Goal: Information Seeking & Learning: Compare options

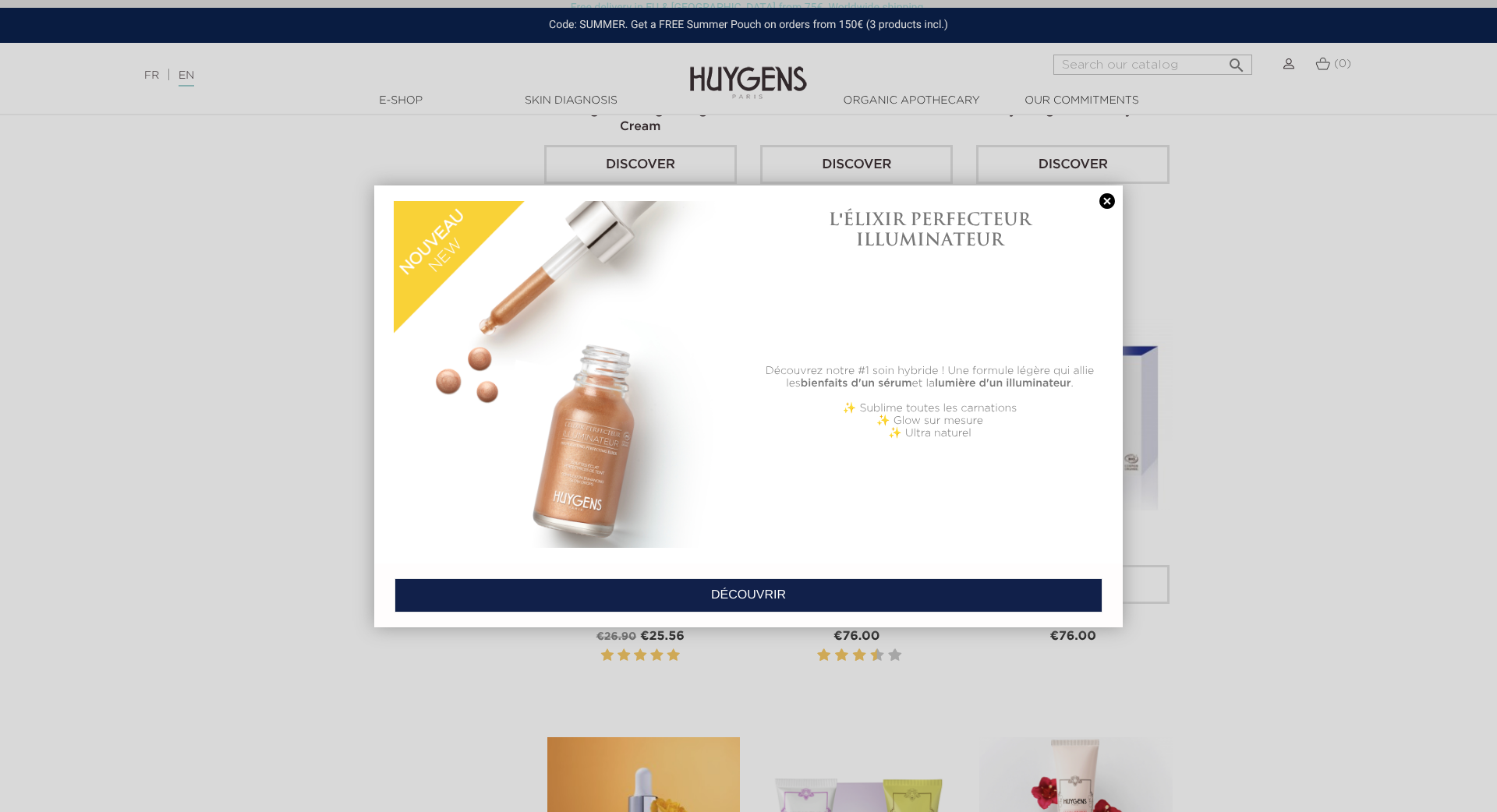
scroll to position [1667, 2]
click at [1108, 197] on link at bounding box center [1107, 202] width 22 height 17
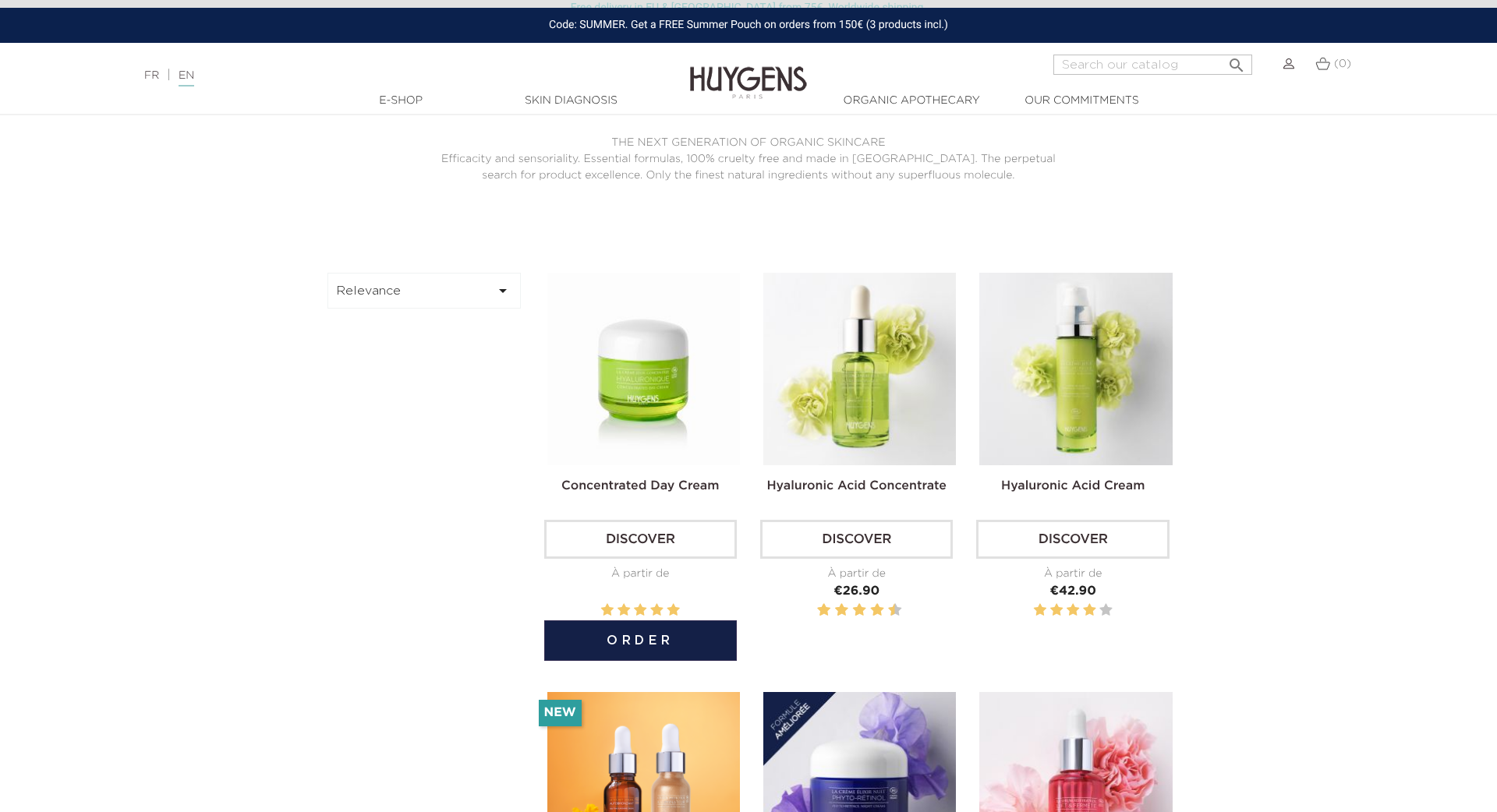
scroll to position [457, 1]
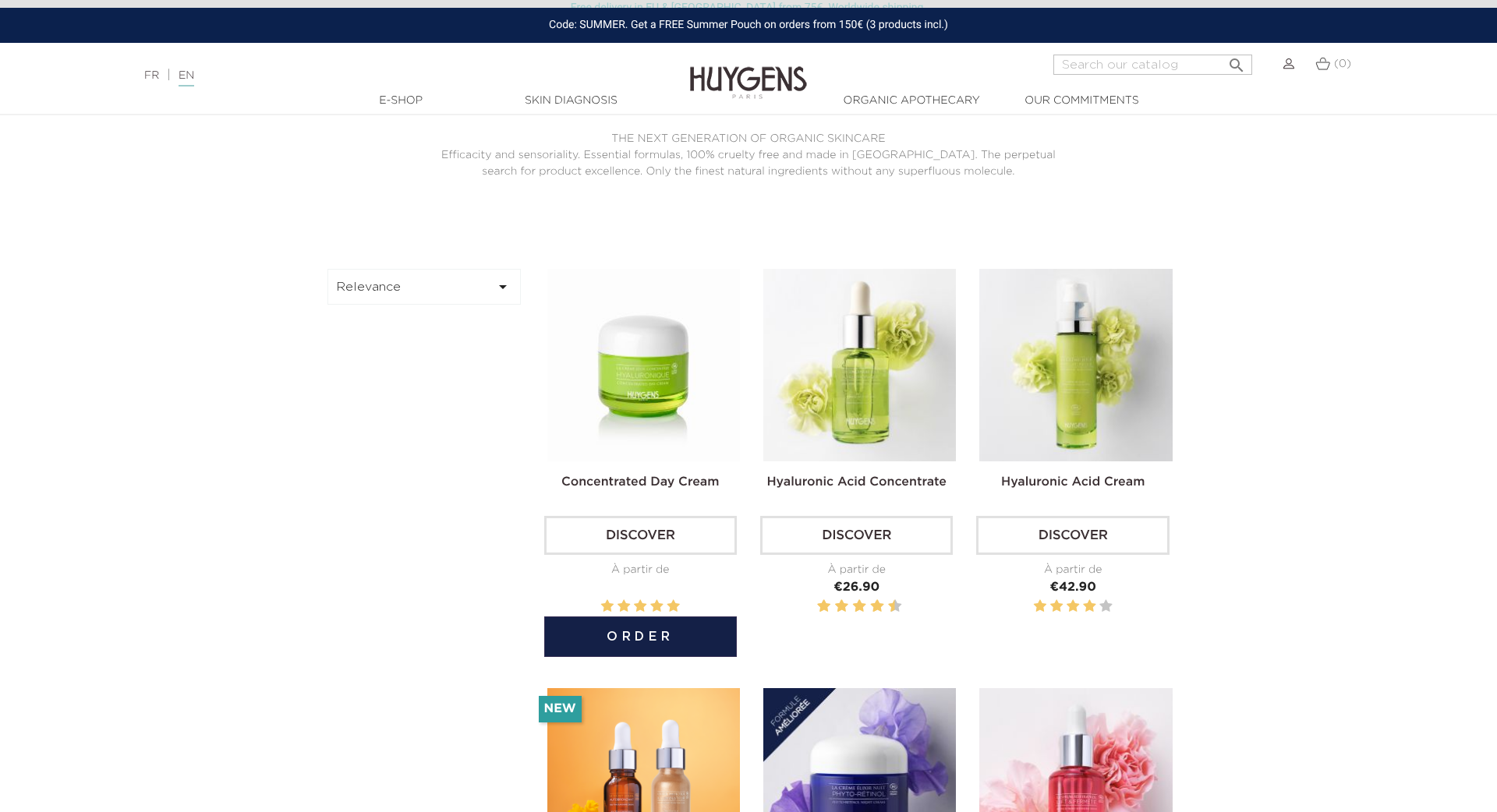
click at [641, 388] on img at bounding box center [644, 365] width 193 height 193
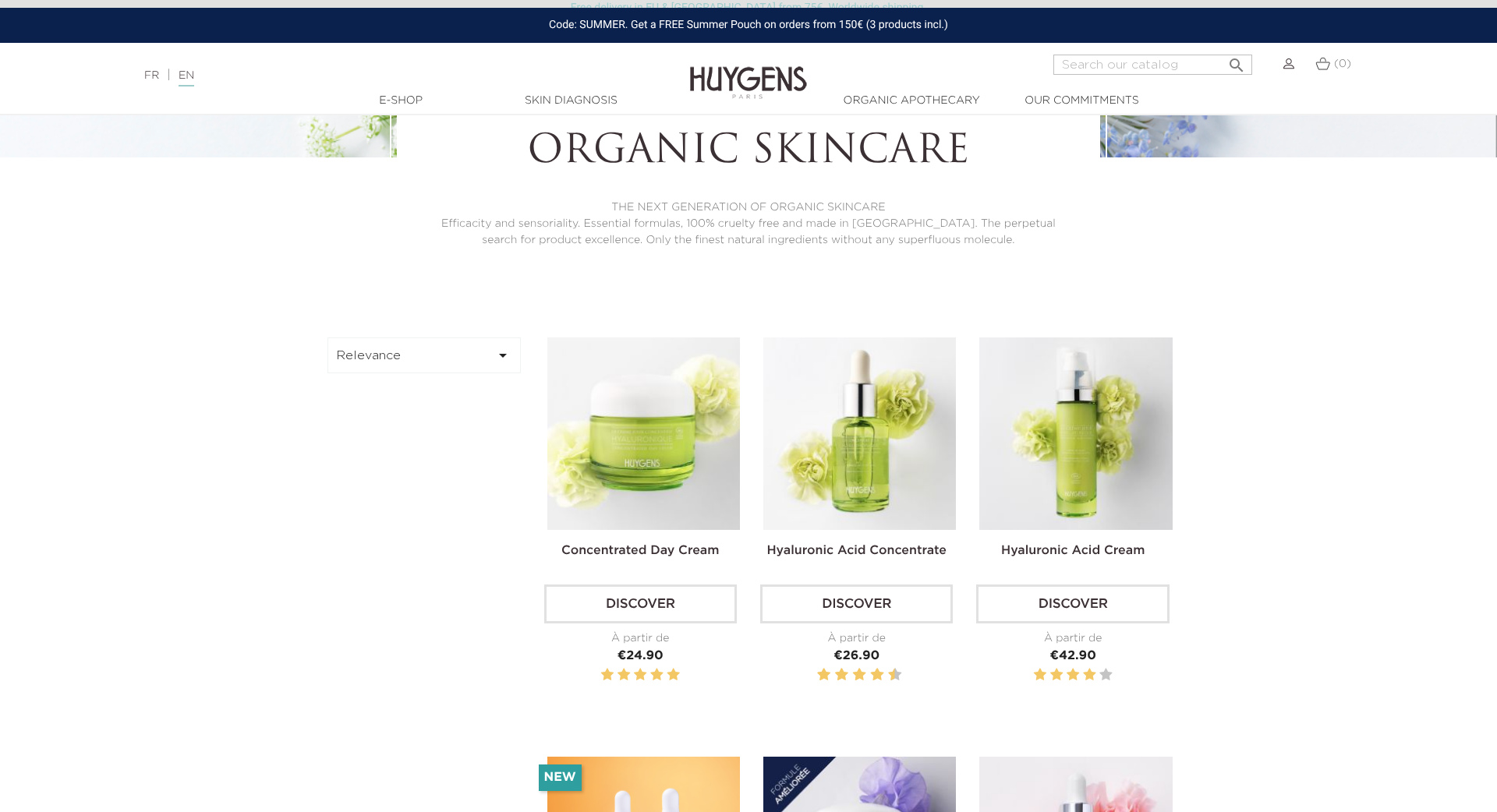
scroll to position [390, 0]
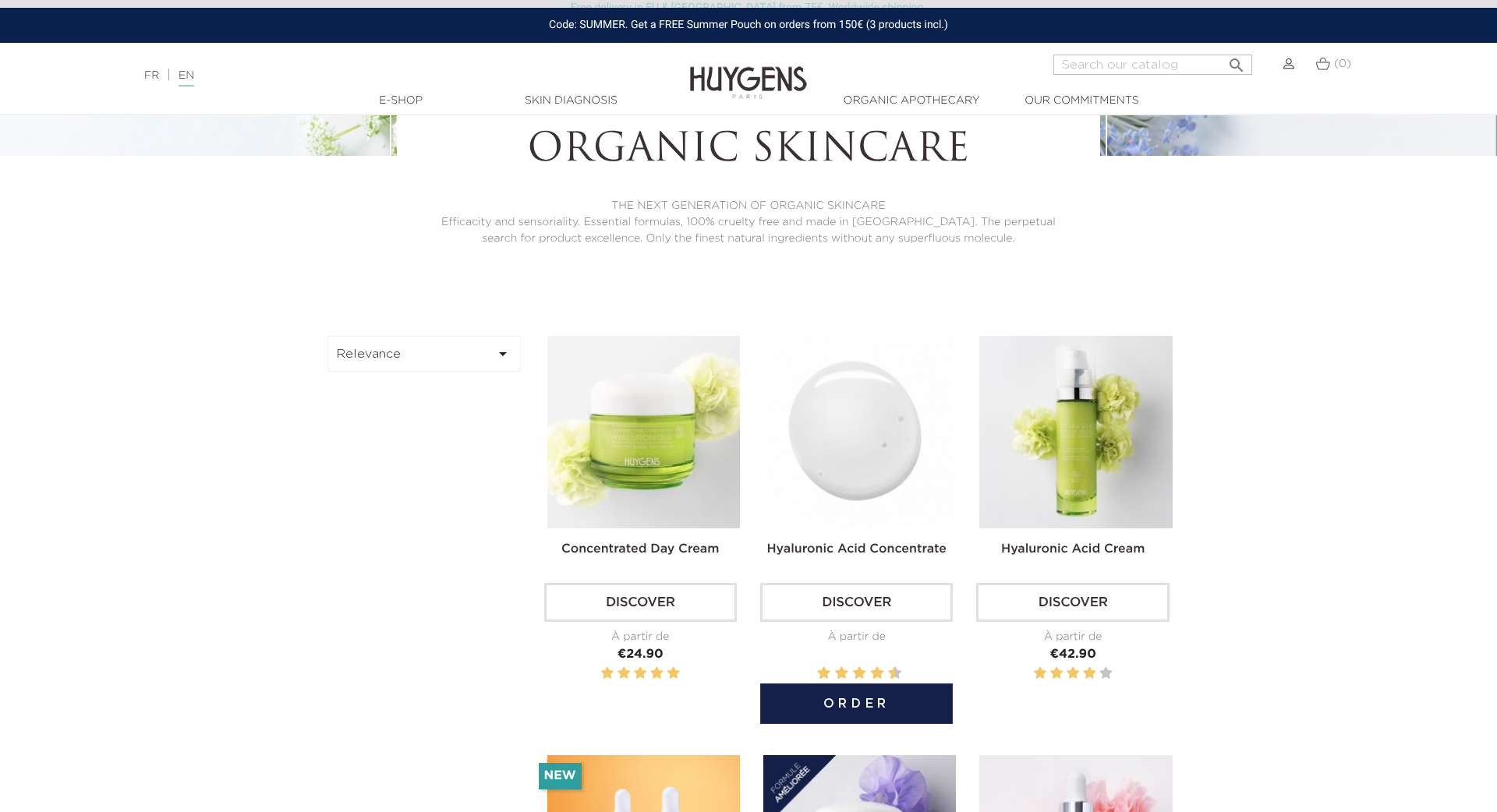
click at [856, 433] on img at bounding box center [860, 433] width 193 height 193
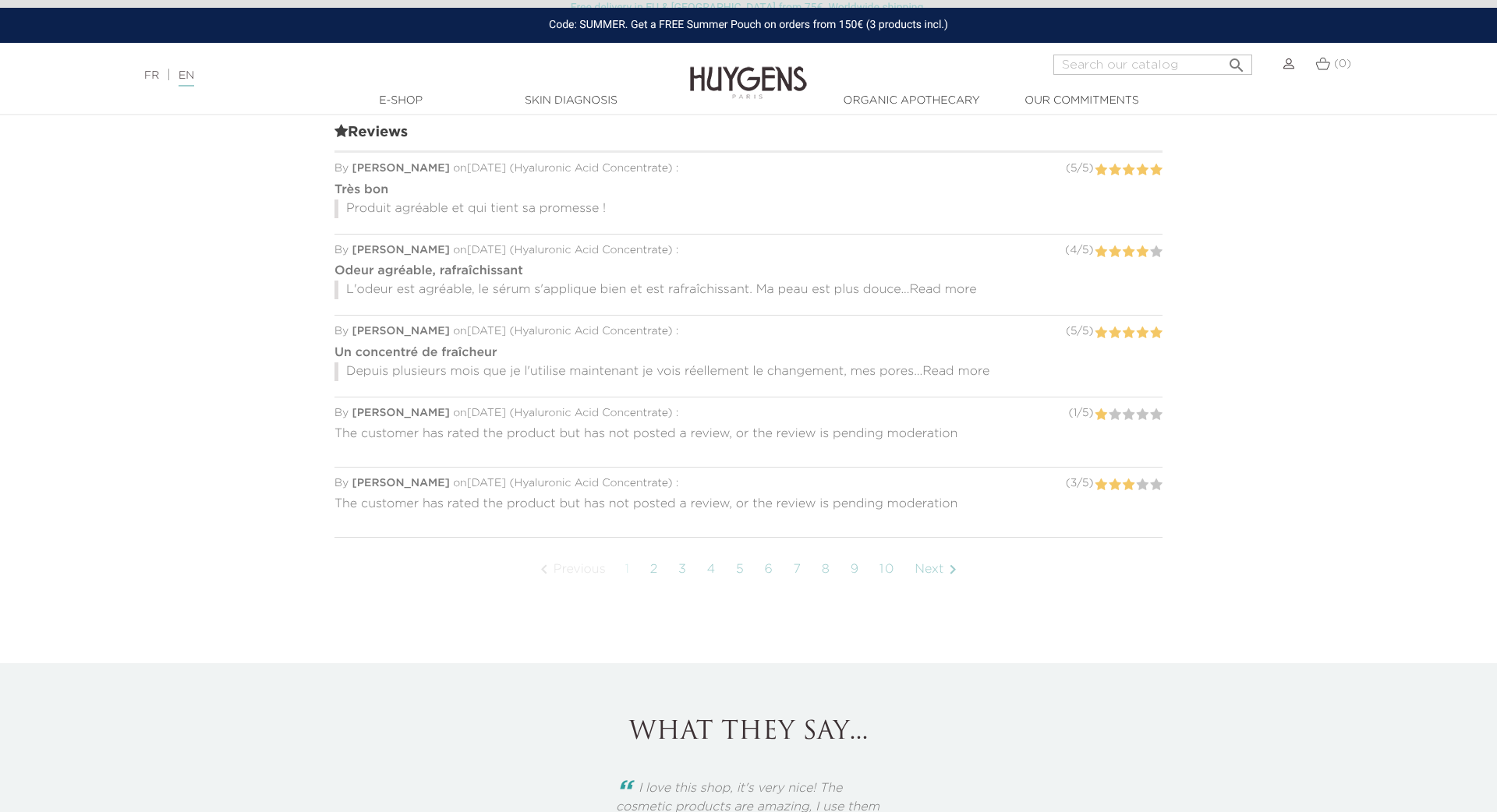
scroll to position [1260, 0]
click at [930, 564] on link "Next " at bounding box center [938, 569] width 63 height 39
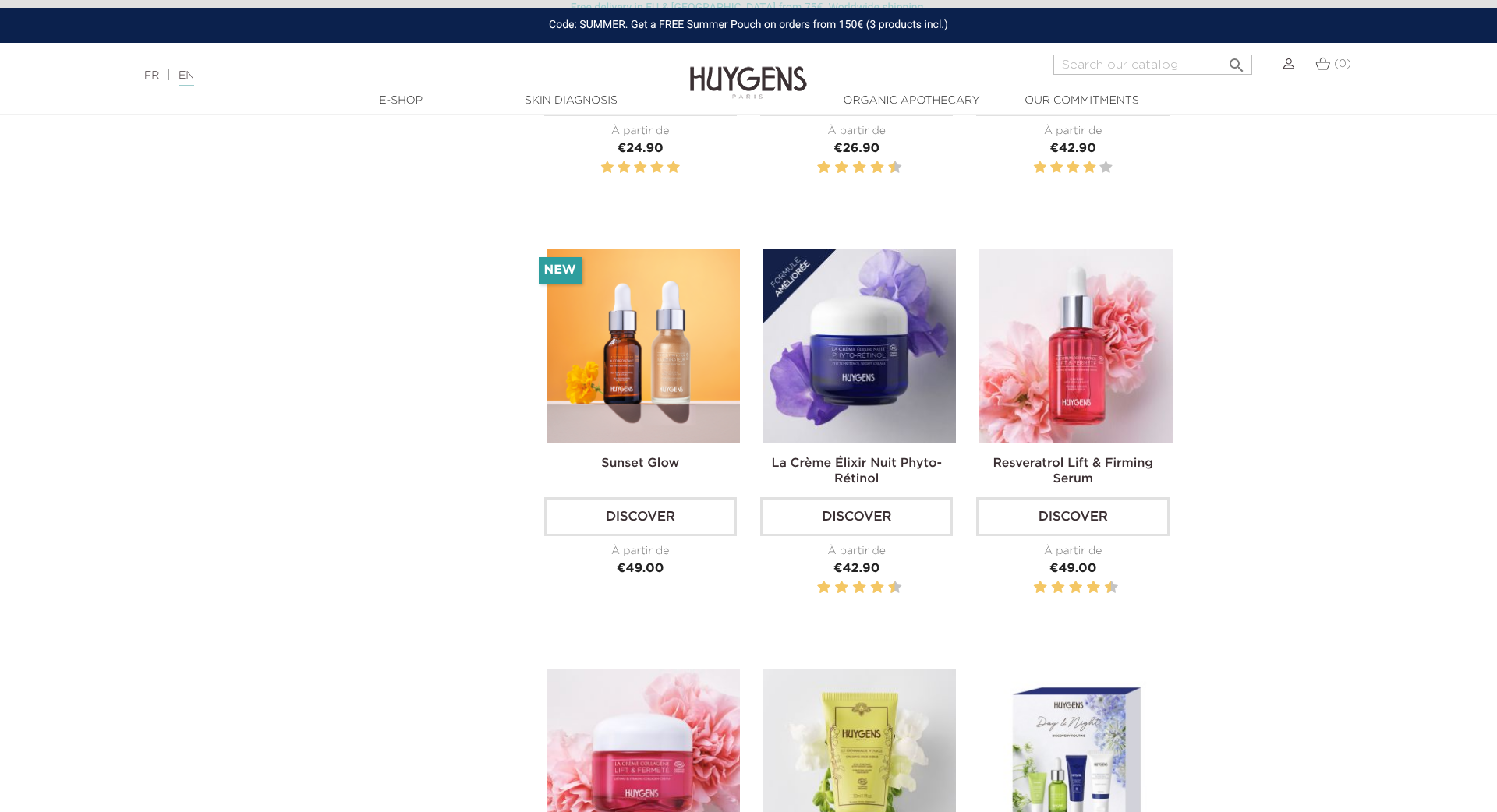
scroll to position [897, 0]
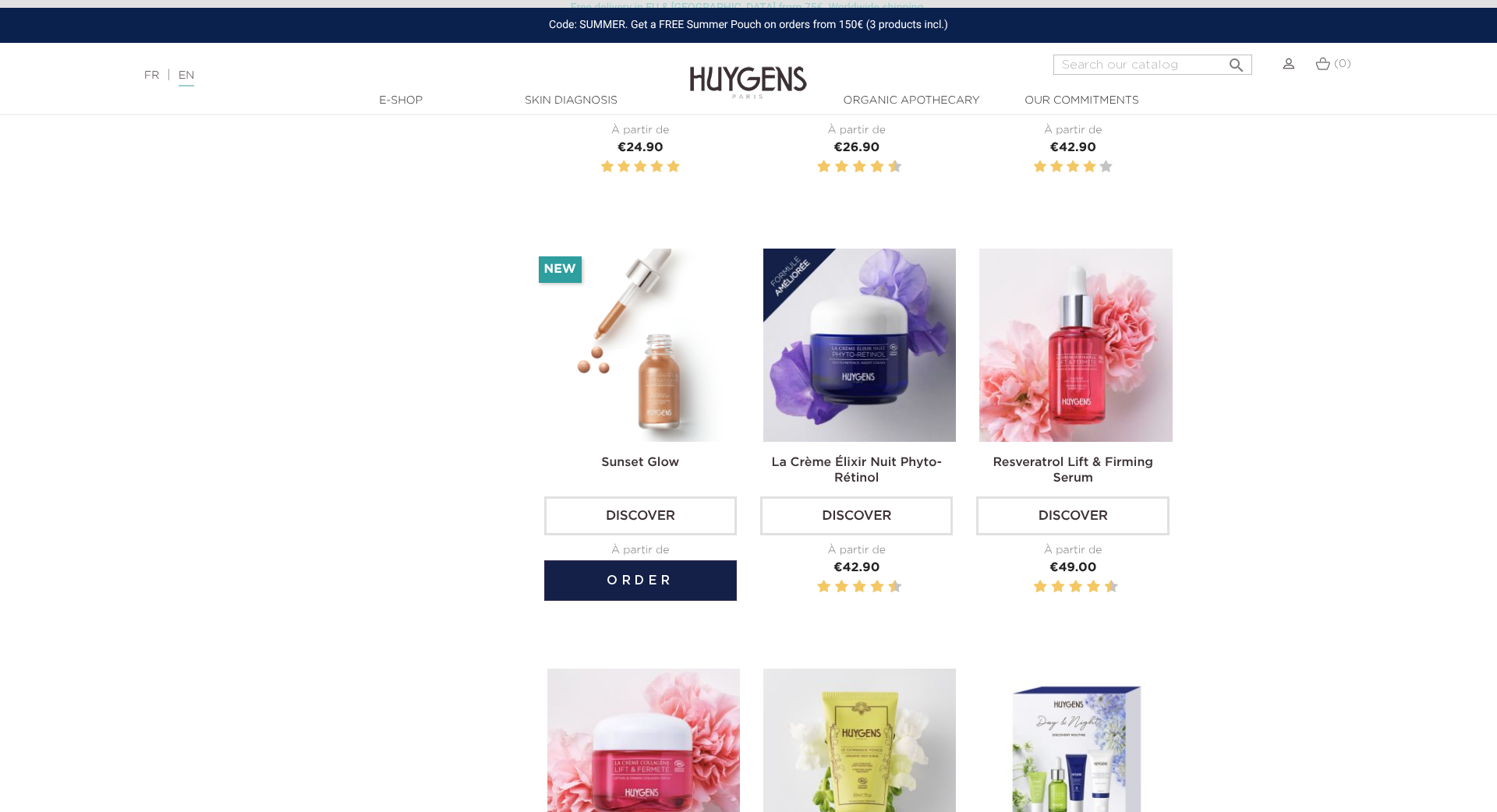
click at [641, 338] on img at bounding box center [644, 345] width 193 height 193
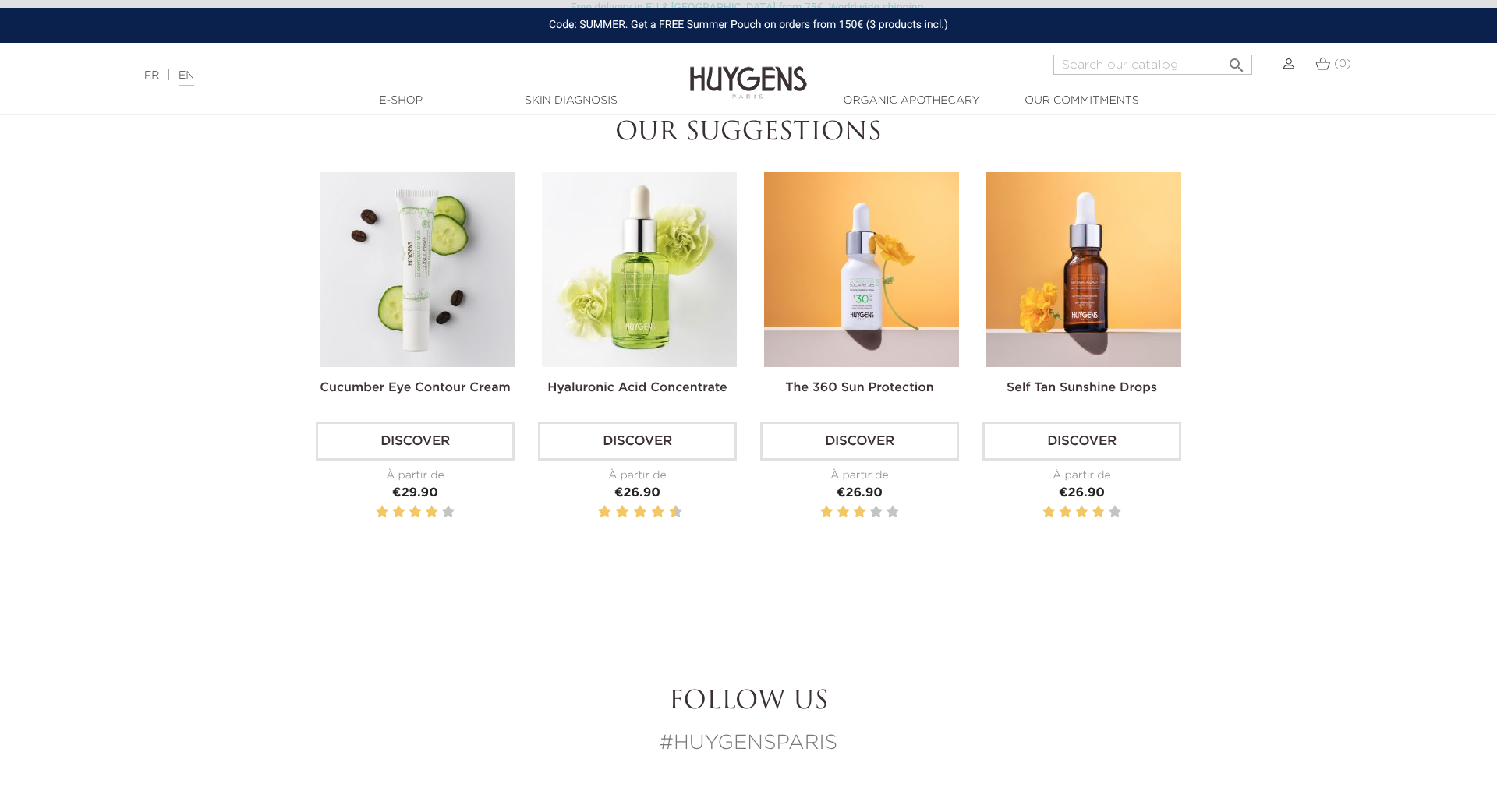
scroll to position [1208, 1]
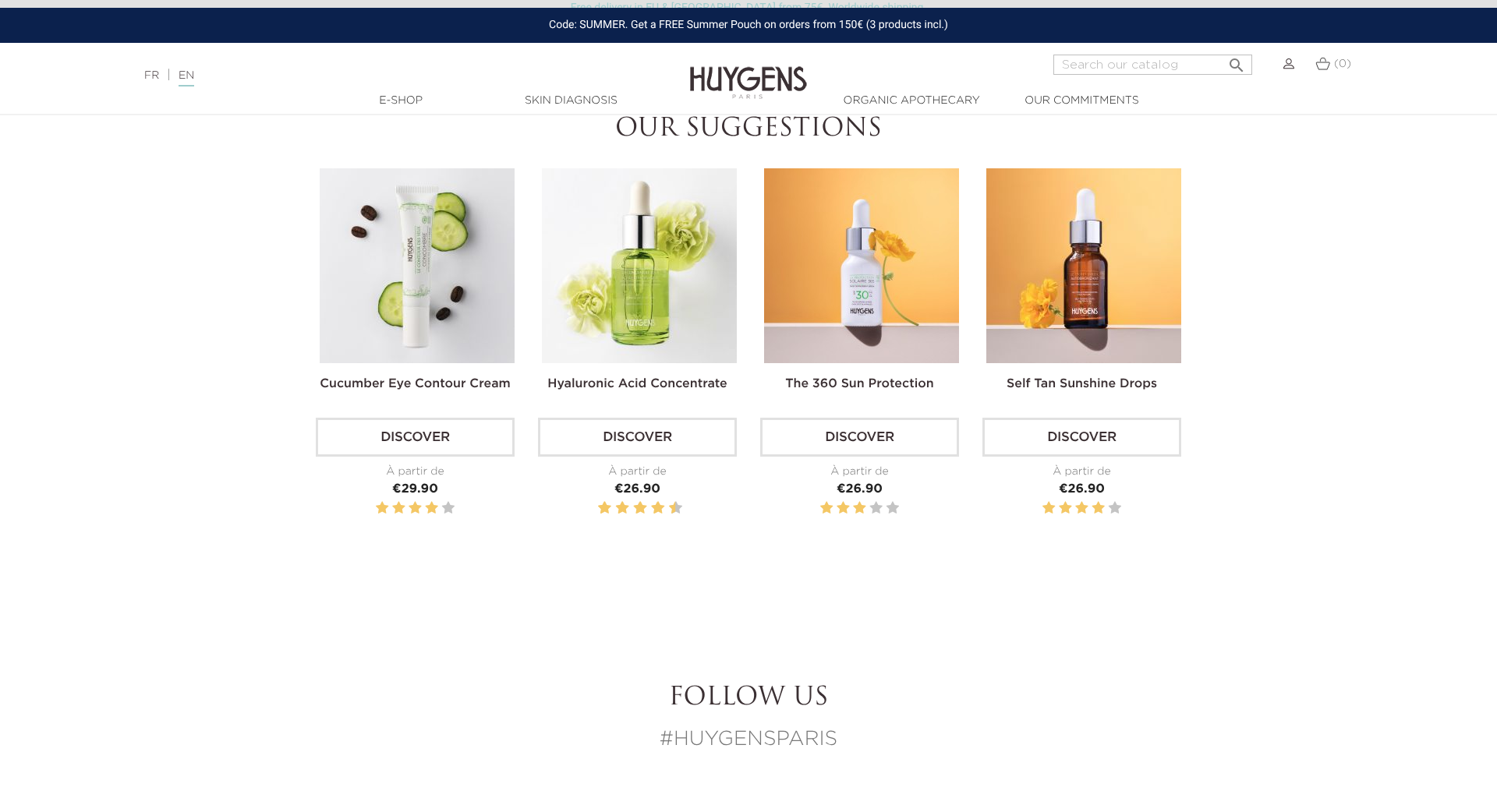
click at [634, 292] on img at bounding box center [640, 265] width 195 height 195
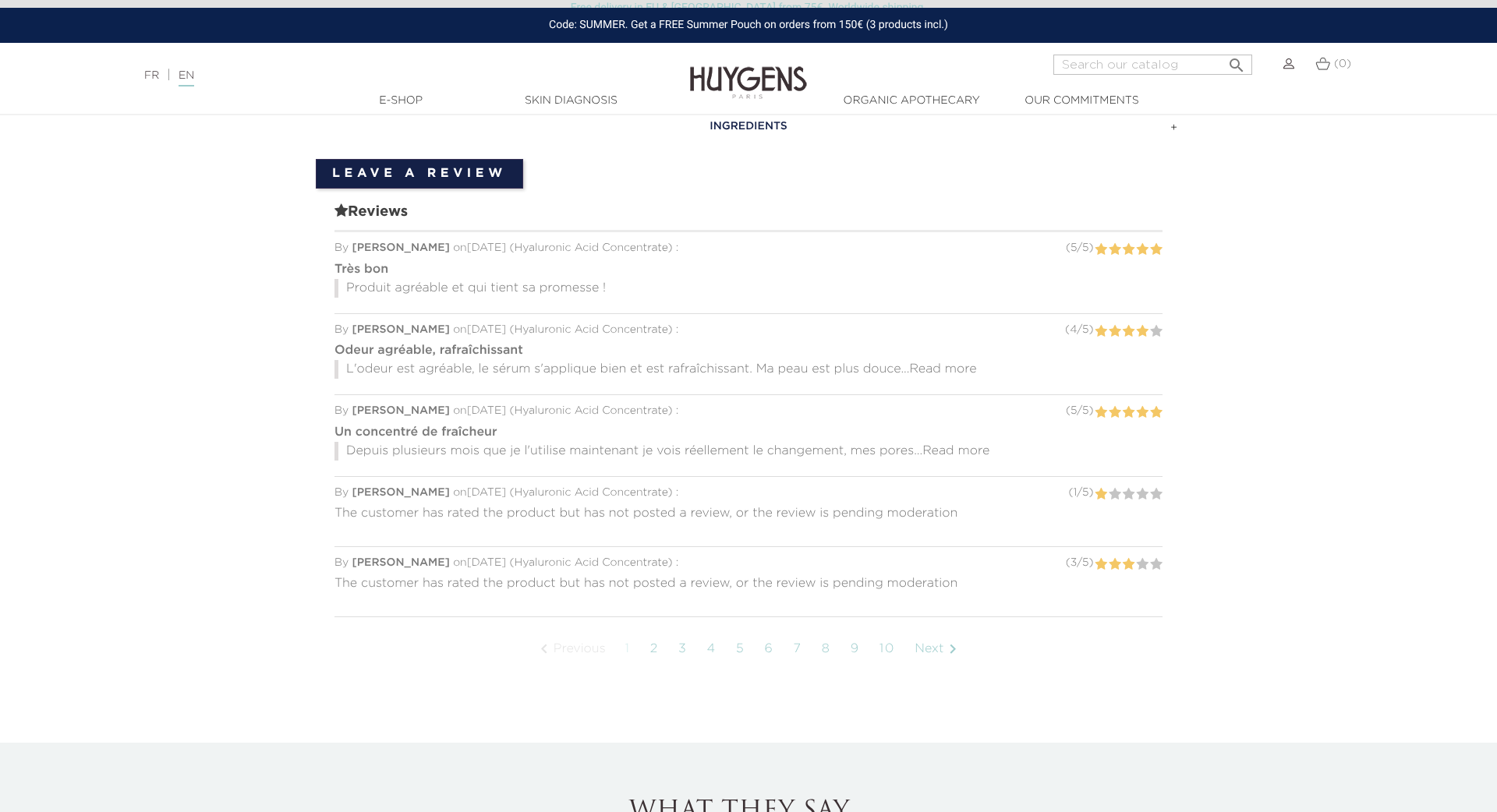
scroll to position [1184, 0]
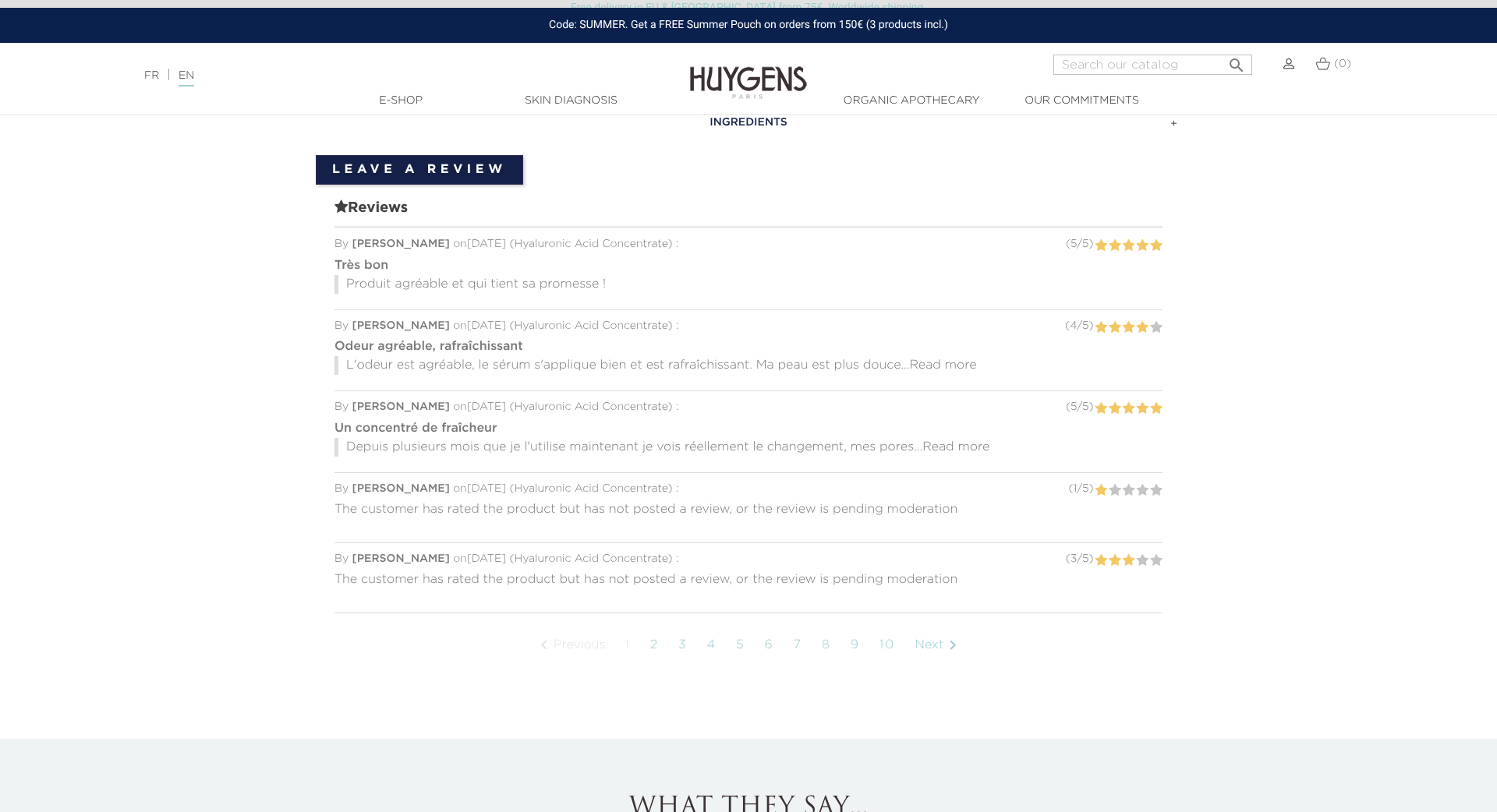
click at [956, 645] on icon "" at bounding box center [953, 645] width 19 height 19
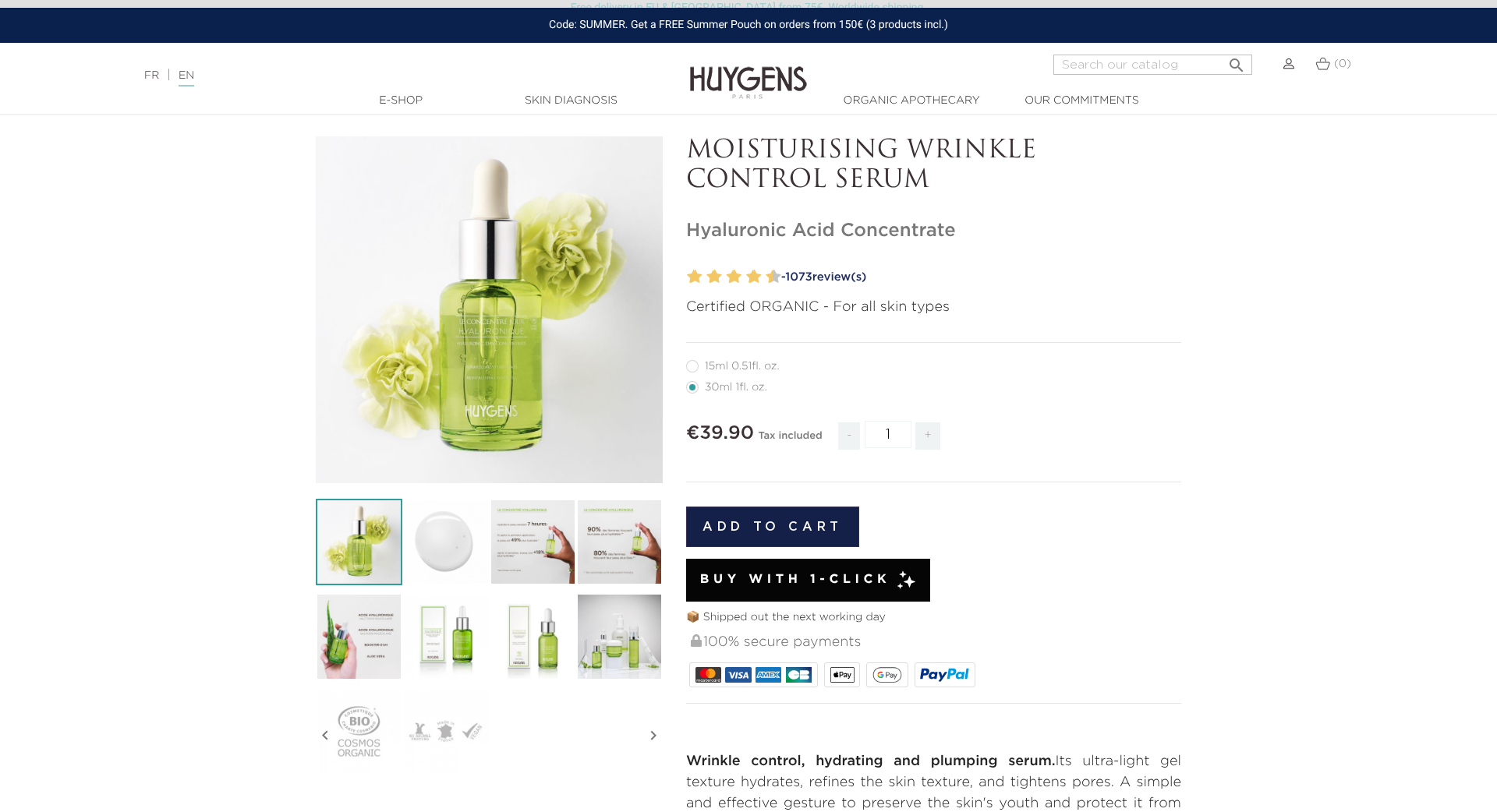
scroll to position [66, 0]
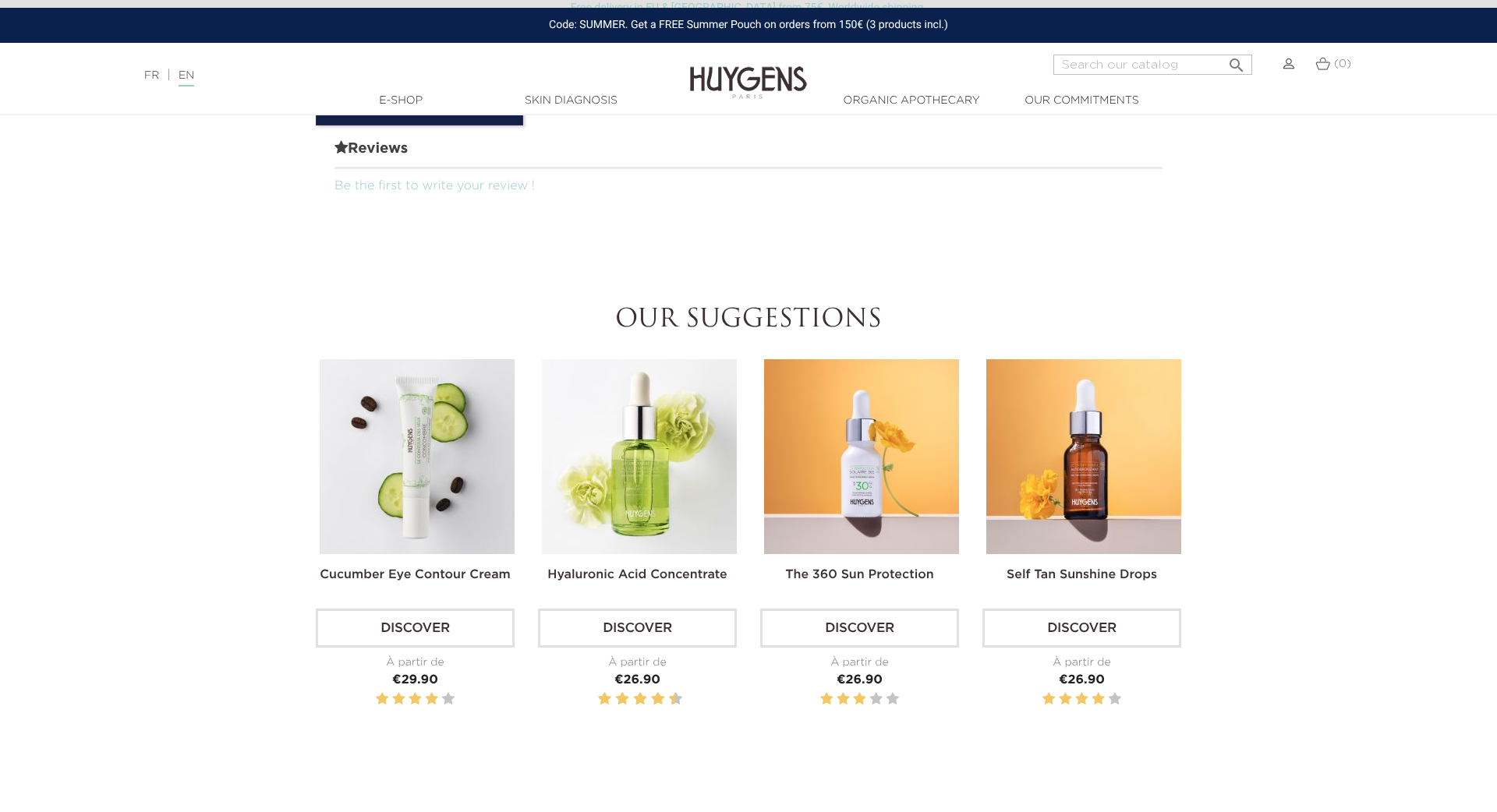
scroll to position [1022, 0]
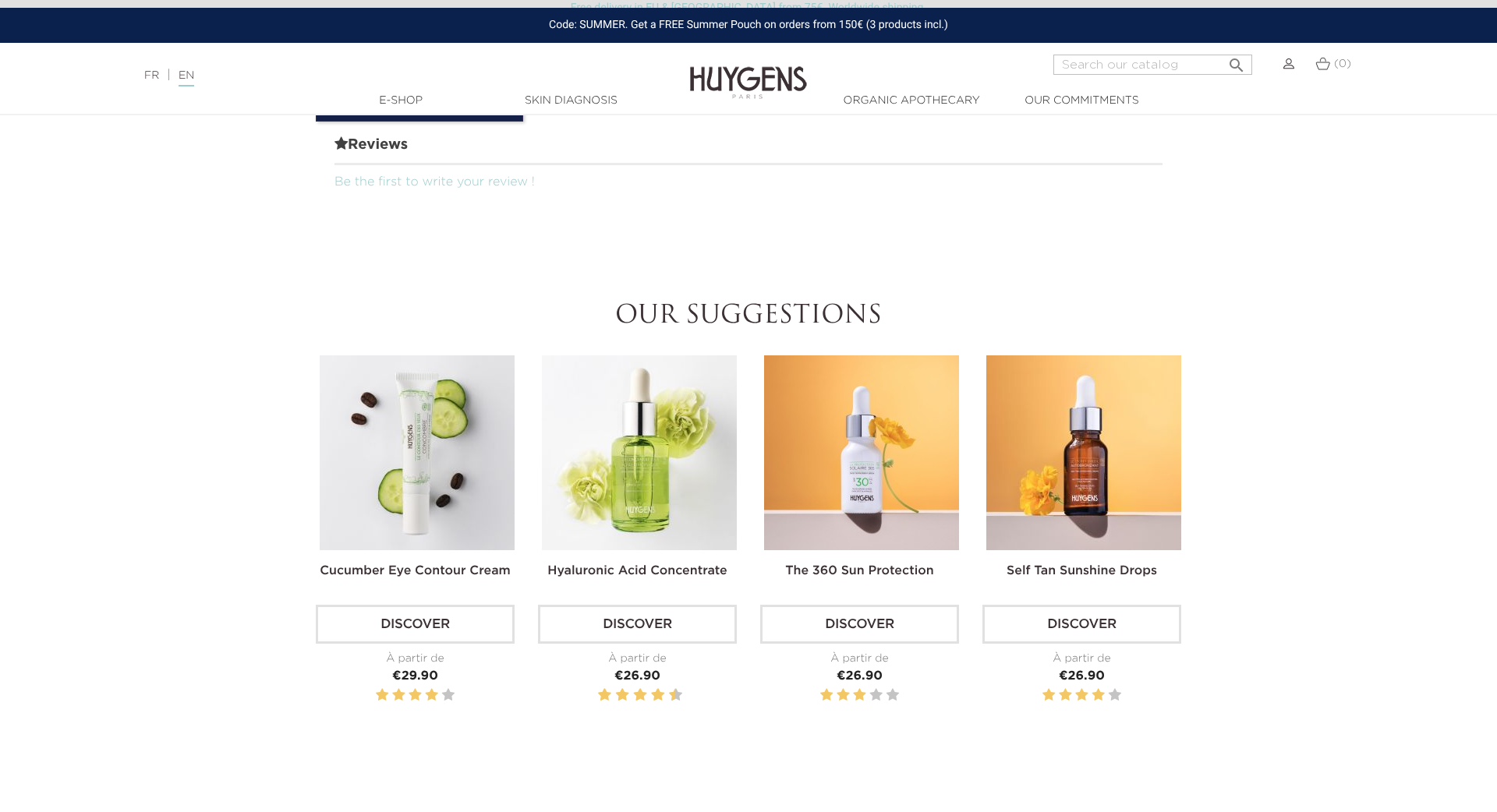
click at [1098, 468] on img at bounding box center [1084, 453] width 195 height 195
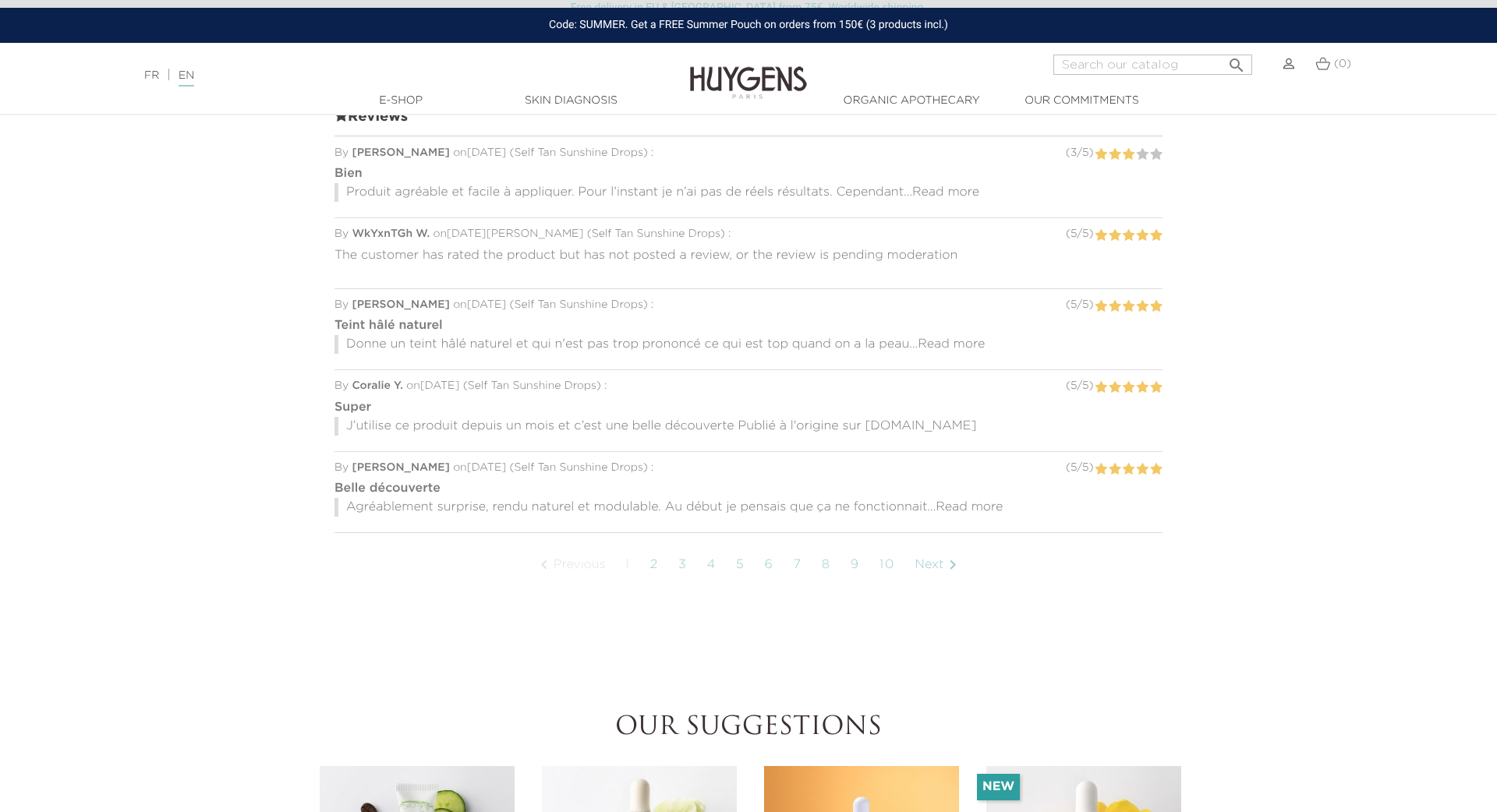
scroll to position [1057, 0]
click at [959, 557] on icon "" at bounding box center [953, 564] width 19 height 19
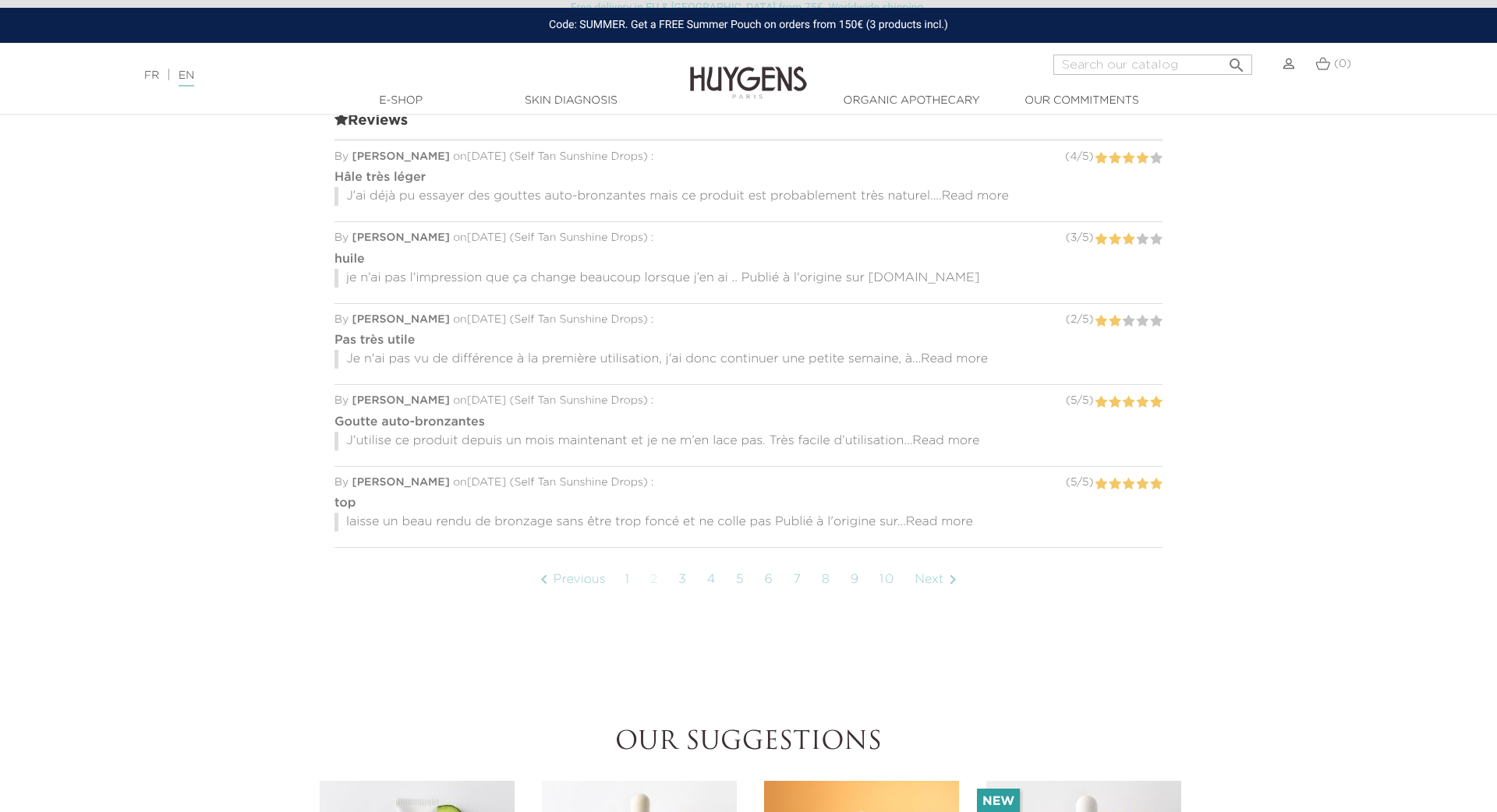
click at [959, 578] on icon "" at bounding box center [953, 579] width 19 height 19
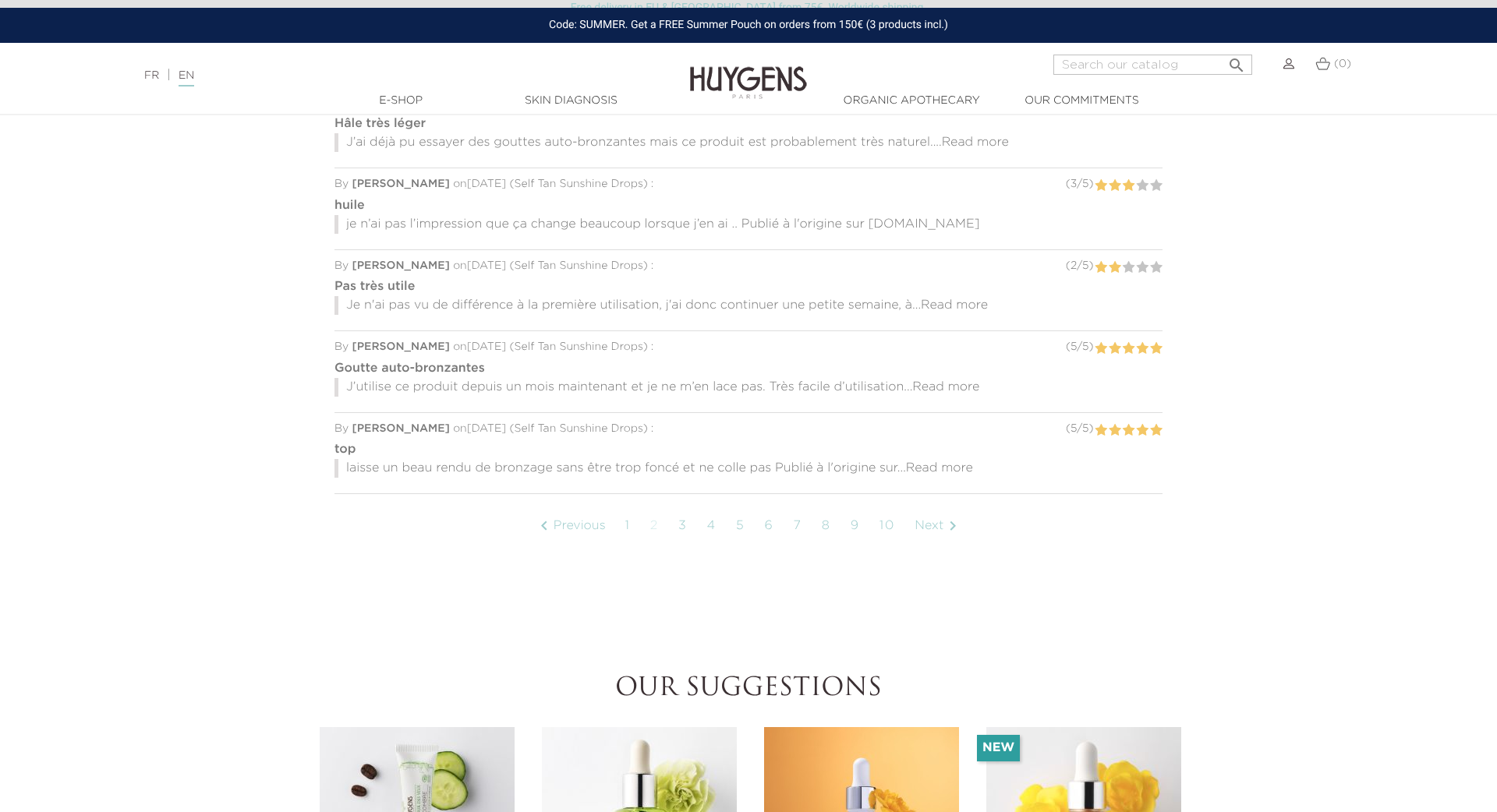
scroll to position [1108, 0]
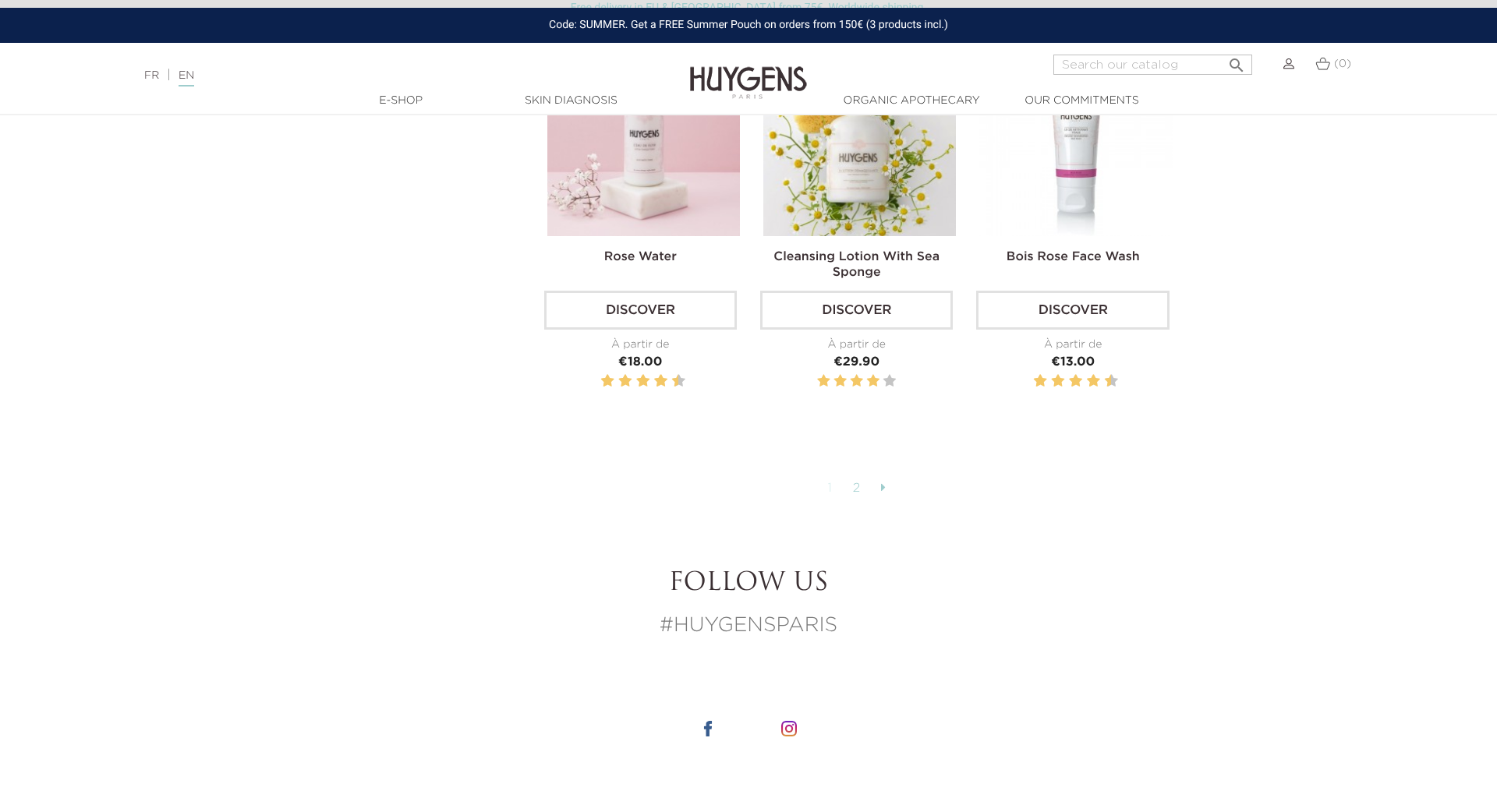
scroll to position [4043, 0]
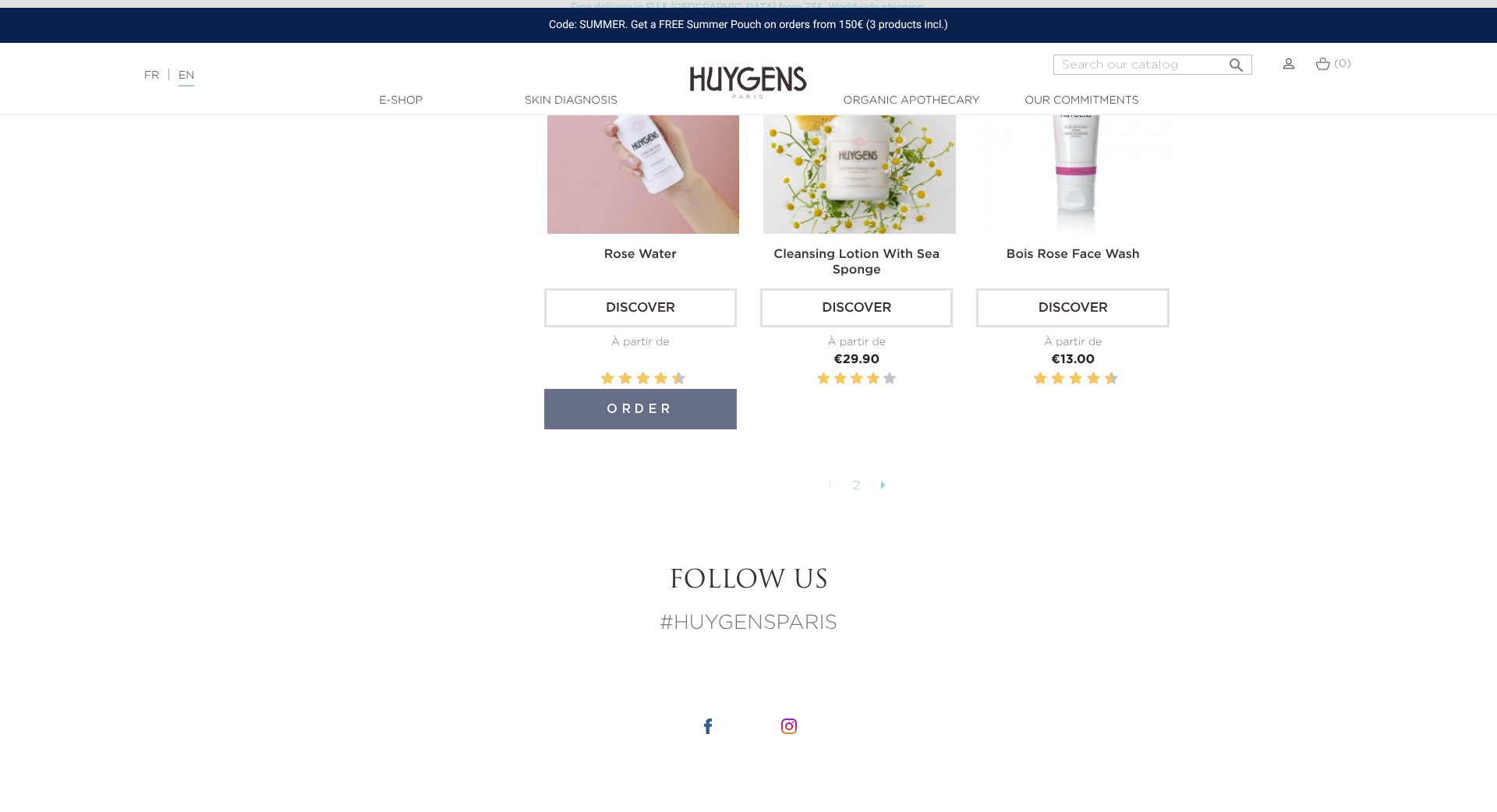
click at [855, 473] on link "2" at bounding box center [856, 486] width 24 height 27
click at [858, 477] on link "2" at bounding box center [856, 486] width 24 height 27
click at [858, 473] on link "2" at bounding box center [856, 486] width 24 height 27
click at [882, 479] on icon at bounding box center [883, 485] width 4 height 12
click at [881, 479] on icon at bounding box center [883, 485] width 4 height 12
